Goal: Register for event/course

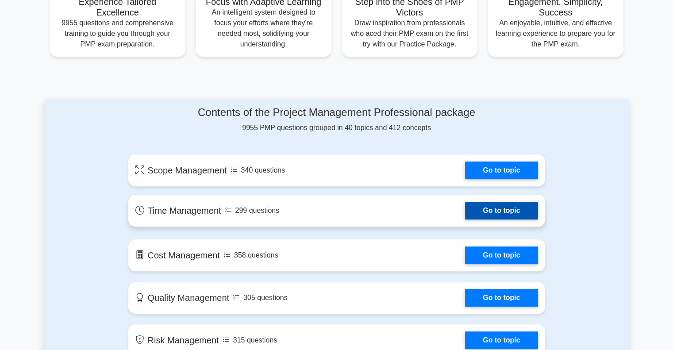
scroll to position [354, 0]
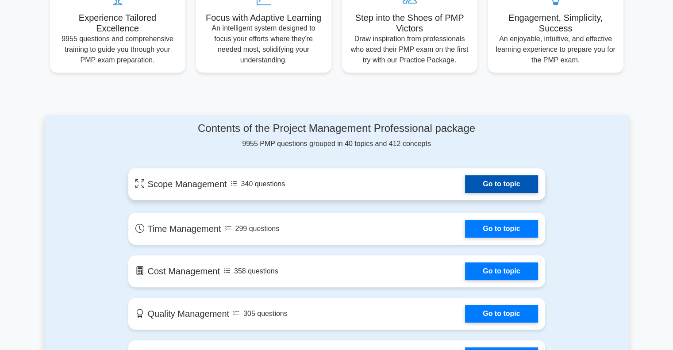
click at [519, 182] on link "Go to topic" at bounding box center [501, 184] width 73 height 18
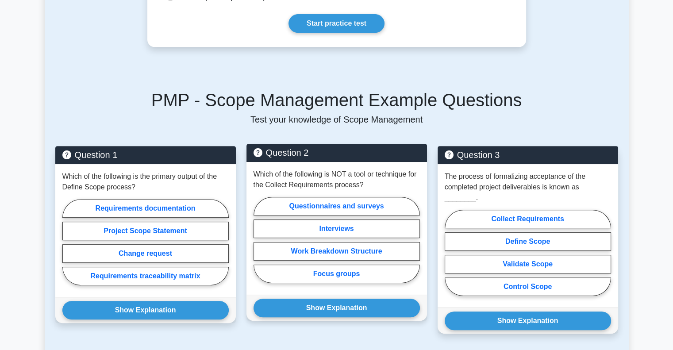
scroll to position [221, 0]
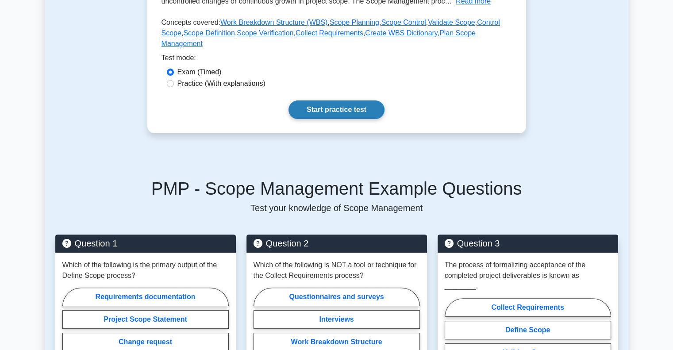
click at [348, 100] on link "Start practice test" at bounding box center [337, 109] width 96 height 19
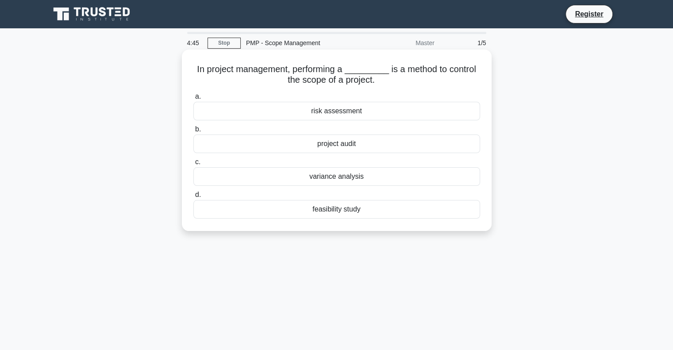
click at [324, 115] on div "risk assessment" at bounding box center [336, 111] width 287 height 19
click at [193, 100] on input "a. risk assessment" at bounding box center [193, 97] width 0 height 6
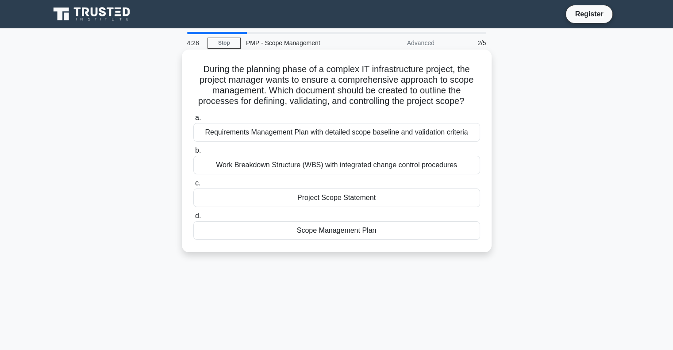
click at [347, 198] on div "Project Scope Statement" at bounding box center [336, 198] width 287 height 19
click at [193, 186] on input "c. Project Scope Statement" at bounding box center [193, 184] width 0 height 6
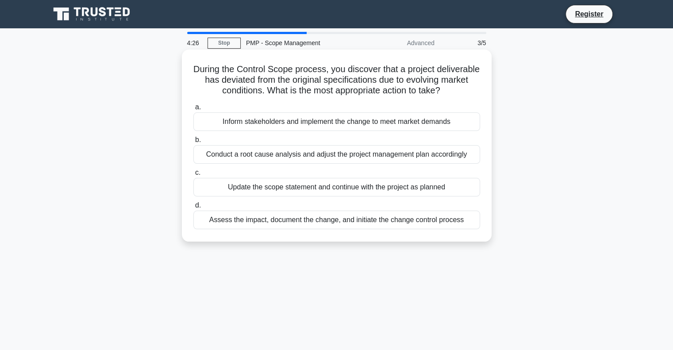
click at [295, 131] on div "Inform stakeholders and implement the change to meet market demands" at bounding box center [336, 121] width 287 height 19
click at [193, 110] on input "a. Inform stakeholders and implement the change to meet market demands" at bounding box center [193, 107] width 0 height 6
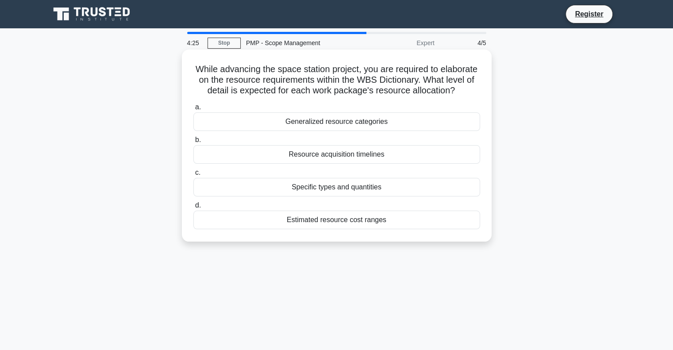
drag, startPoint x: 292, startPoint y: 167, endPoint x: 294, endPoint y: 172, distance: 5.3
click at [292, 164] on div "Resource acquisition timelines" at bounding box center [336, 154] width 287 height 19
click at [193, 143] on input "b. Resource acquisition timelines" at bounding box center [193, 140] width 0 height 6
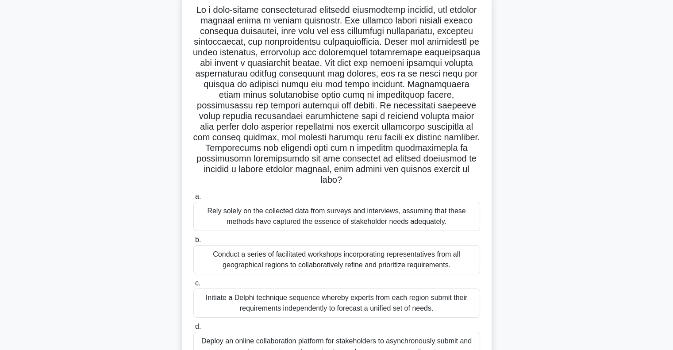
scroll to position [44, 0]
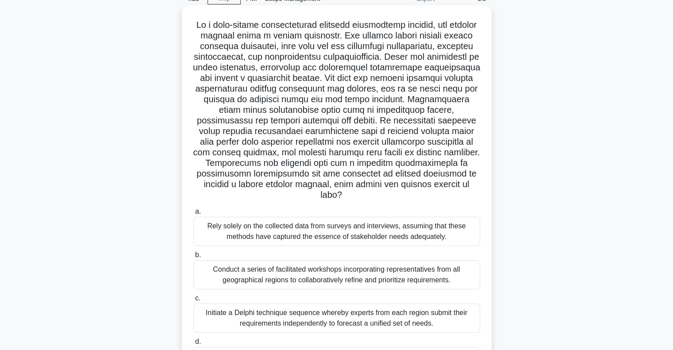
click at [324, 225] on div "Rely solely on the collected data from surveys and interviews, assuming that th…" at bounding box center [336, 231] width 287 height 29
click at [193, 215] on input "a. Rely solely on the collected data from surveys and interviews, assuming that…" at bounding box center [193, 212] width 0 height 6
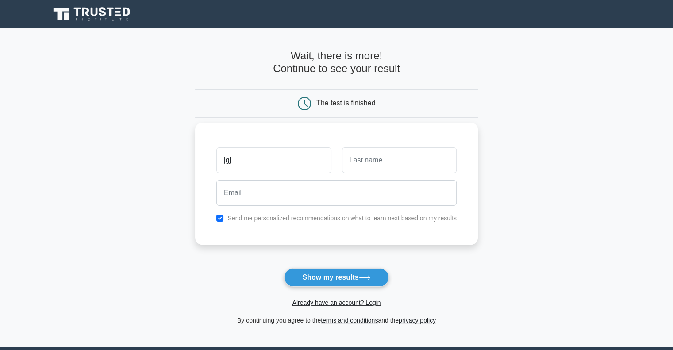
type input "jgj"
click at [388, 168] on input "text" at bounding box center [399, 160] width 115 height 26
type input "fjf"
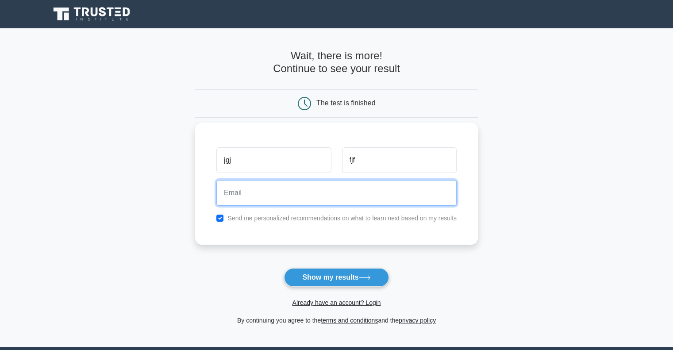
click at [310, 201] on input "email" at bounding box center [336, 193] width 240 height 26
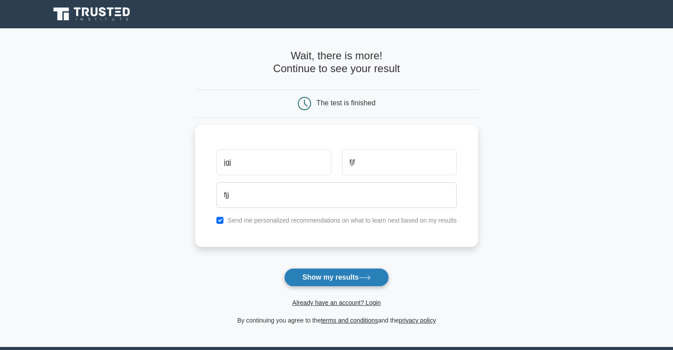
click at [365, 277] on icon at bounding box center [365, 277] width 12 height 5
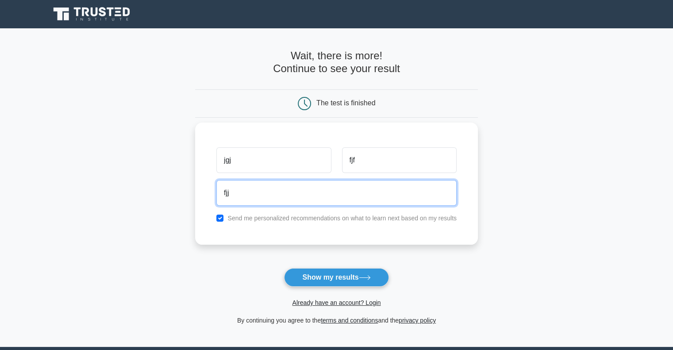
click at [312, 203] on input "fjj" at bounding box center [336, 193] width 240 height 26
type input "[EMAIL_ADDRESS]"
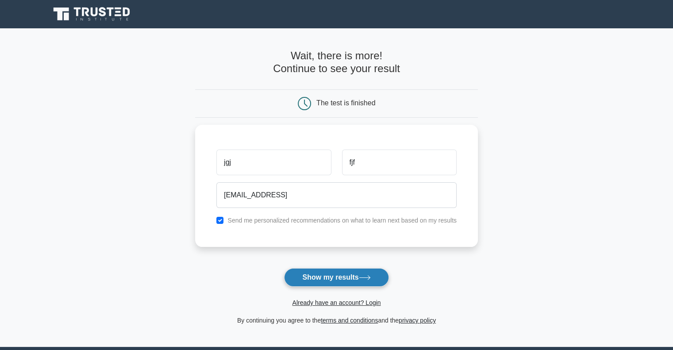
click at [315, 279] on button "Show my results" at bounding box center [336, 277] width 104 height 19
